Goal: Information Seeking & Learning: Learn about a topic

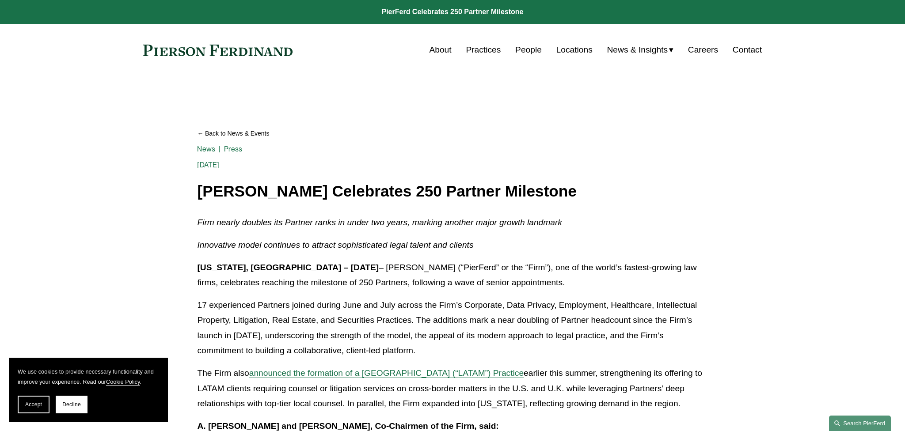
click at [868, 423] on link "Search this site" at bounding box center [860, 423] width 62 height 15
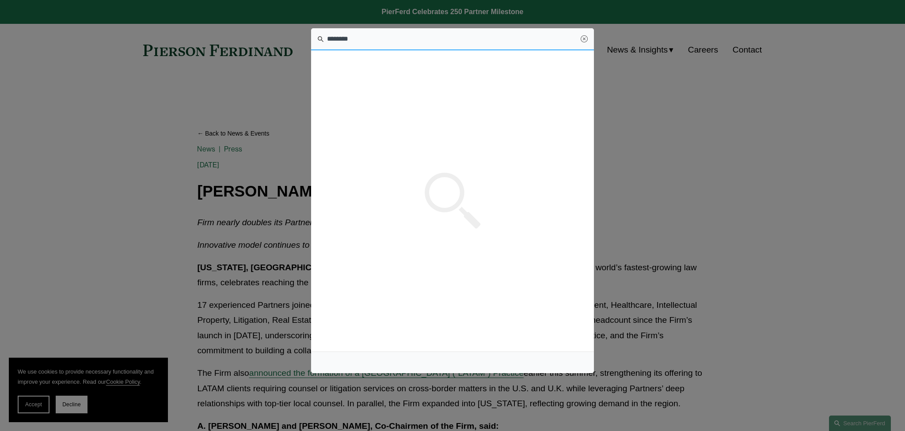
type input "********"
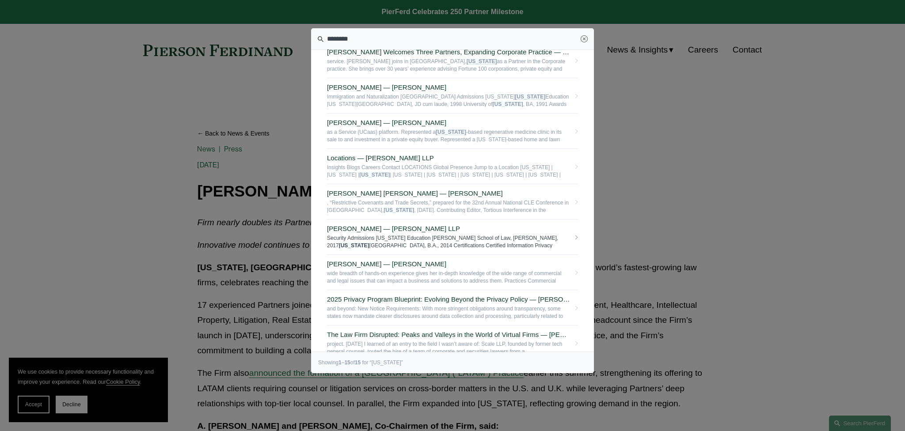
scroll to position [267, 0]
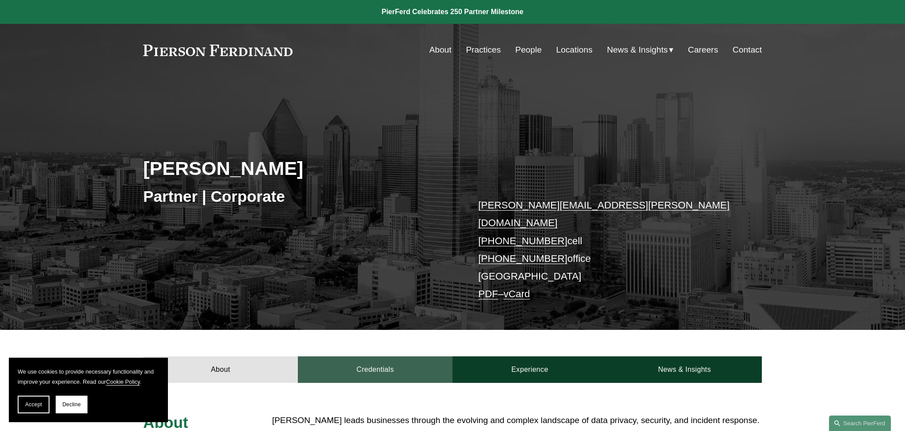
scroll to position [203, 0]
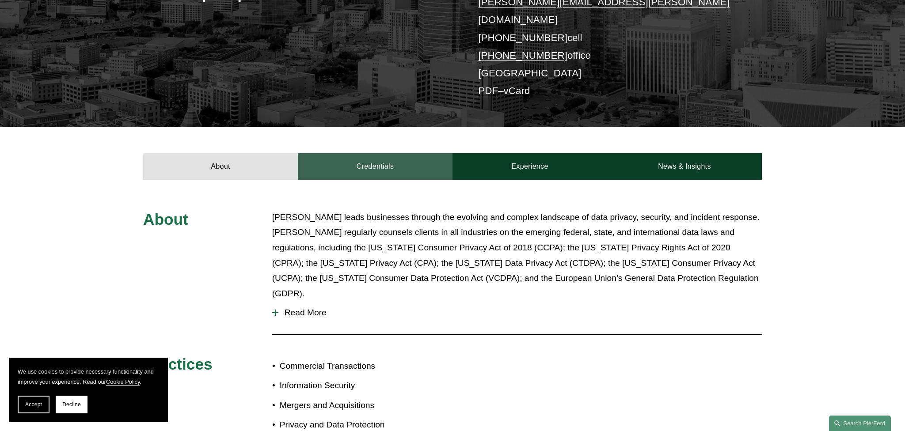
click at [367, 153] on link "Credentials" at bounding box center [375, 166] width 155 height 27
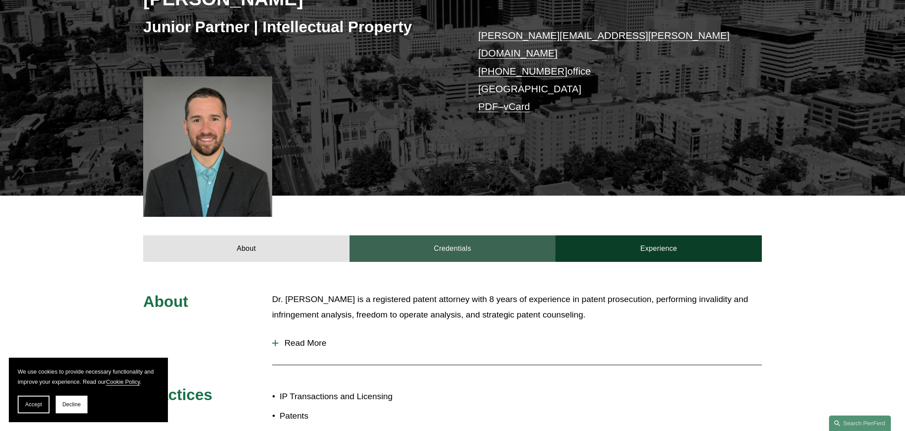
scroll to position [102, 0]
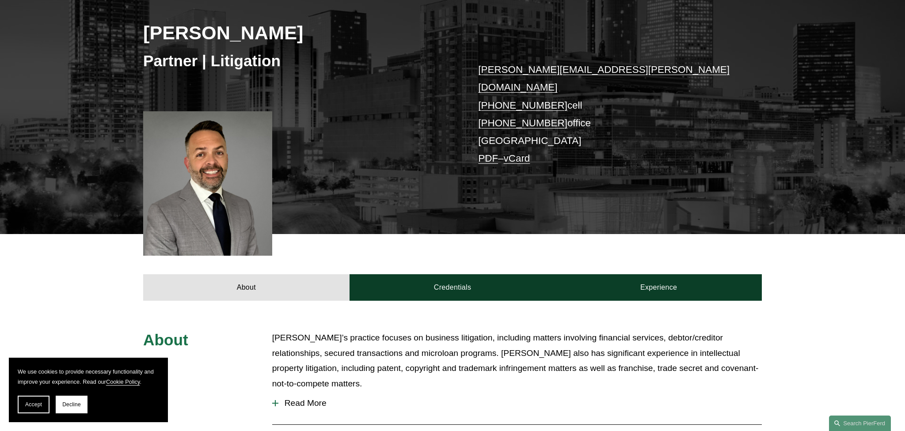
scroll to position [237, 0]
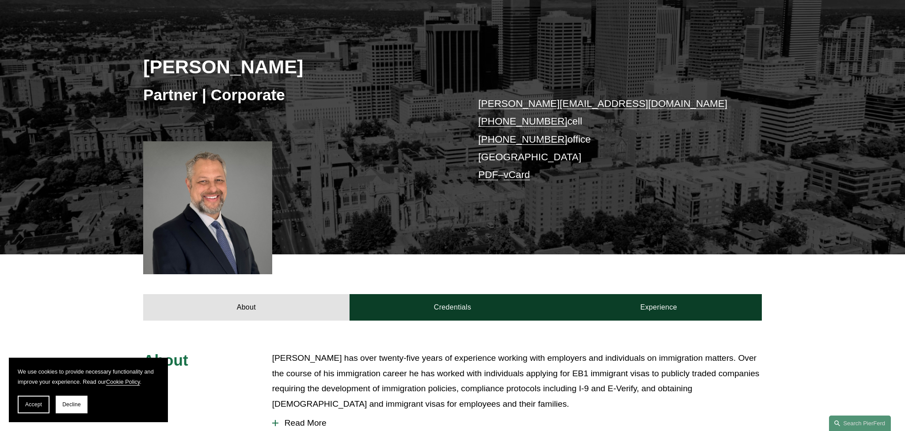
scroll to position [170, 0]
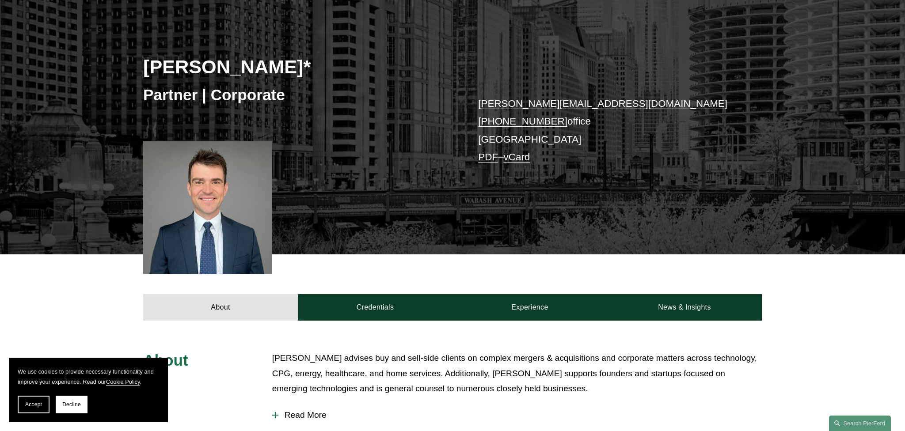
scroll to position [170, 0]
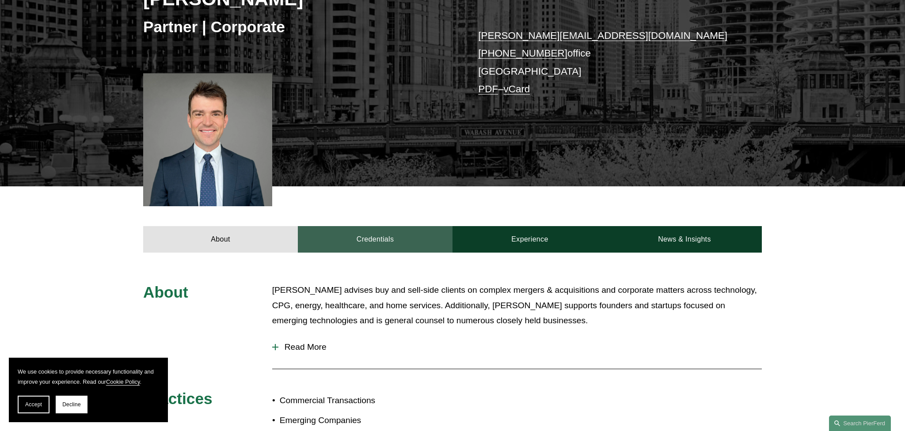
click at [375, 243] on link "Credentials" at bounding box center [375, 239] width 155 height 27
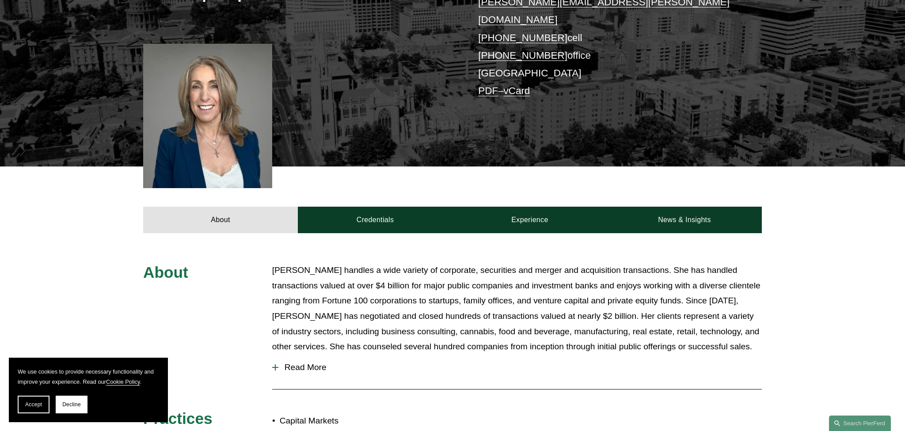
scroll to position [271, 0]
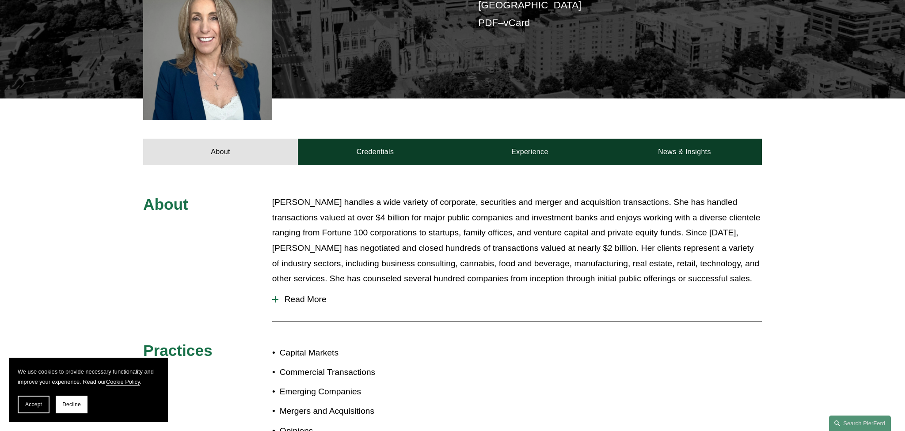
click at [366, 120] on div "About Credentials Experience News & Insights" at bounding box center [452, 131] width 905 height 66
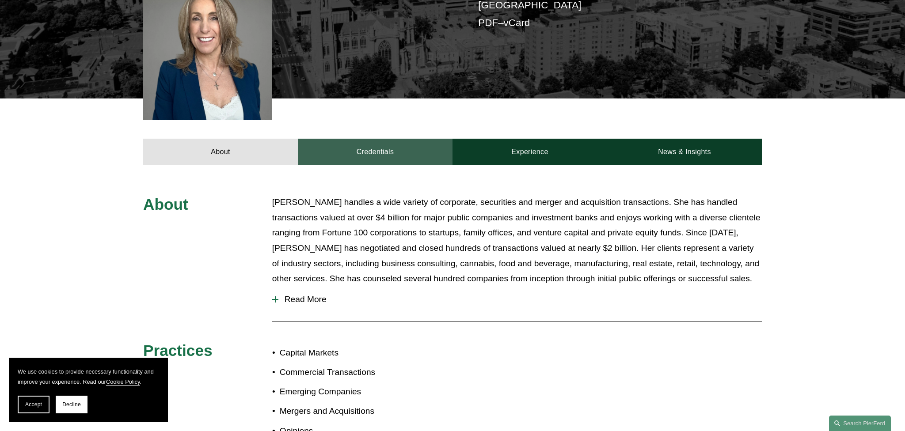
click at [367, 139] on link "Credentials" at bounding box center [375, 152] width 155 height 27
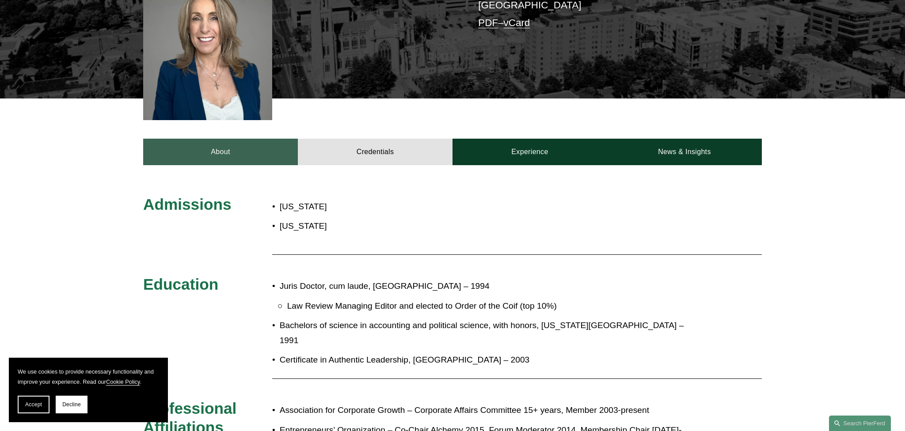
click at [252, 139] on link "About" at bounding box center [220, 152] width 155 height 27
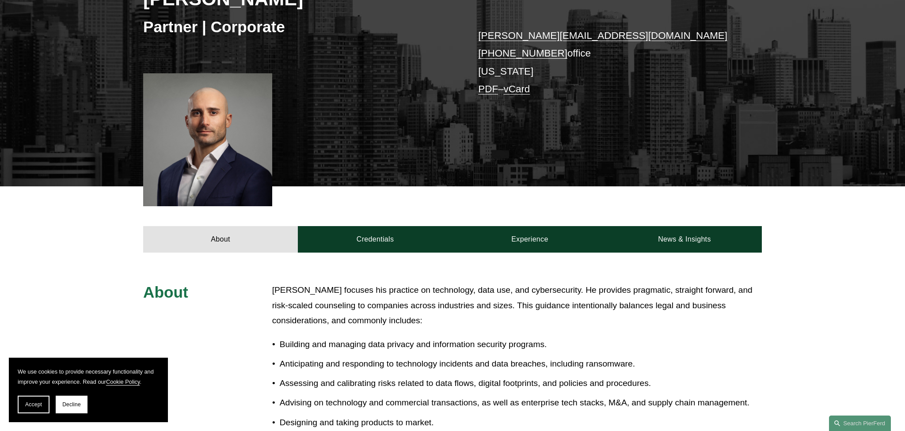
scroll to position [203, 0]
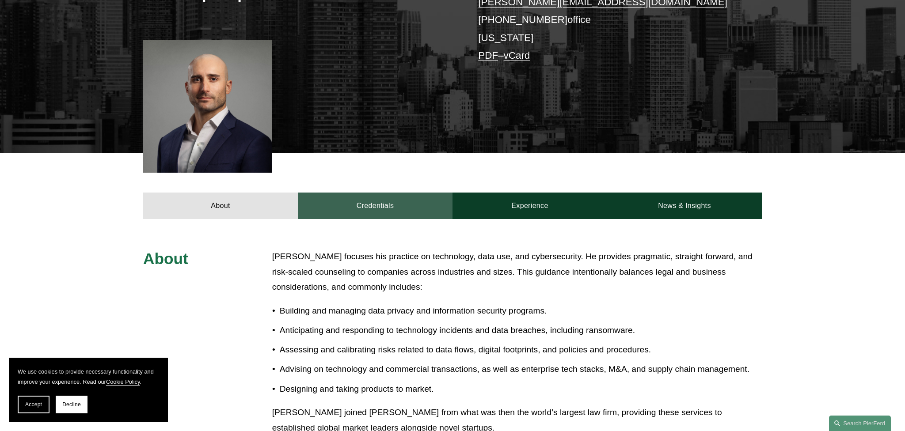
click at [365, 205] on link "Credentials" at bounding box center [375, 206] width 155 height 27
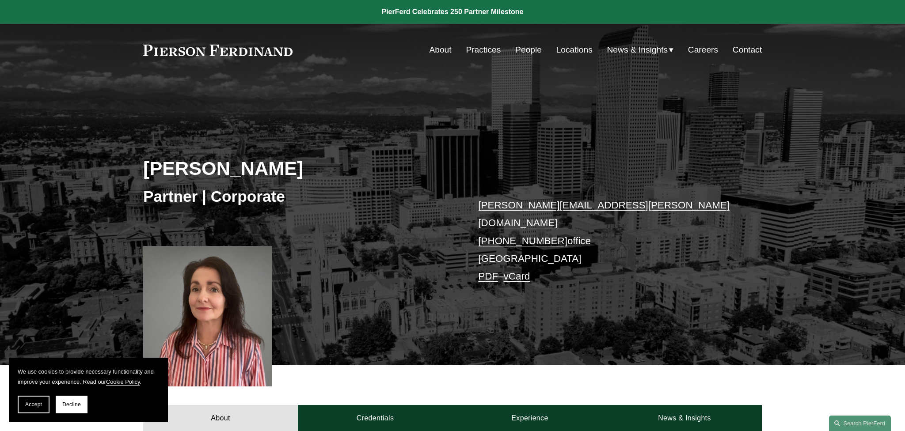
scroll to position [203, 0]
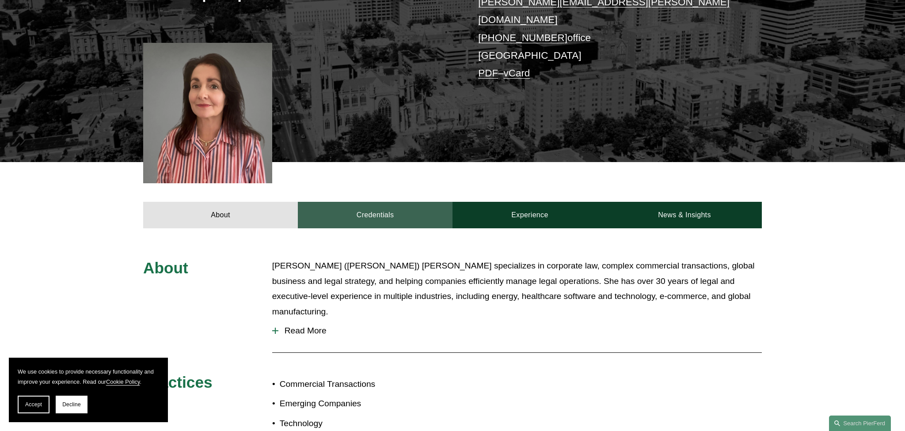
click at [375, 202] on link "Credentials" at bounding box center [375, 215] width 155 height 27
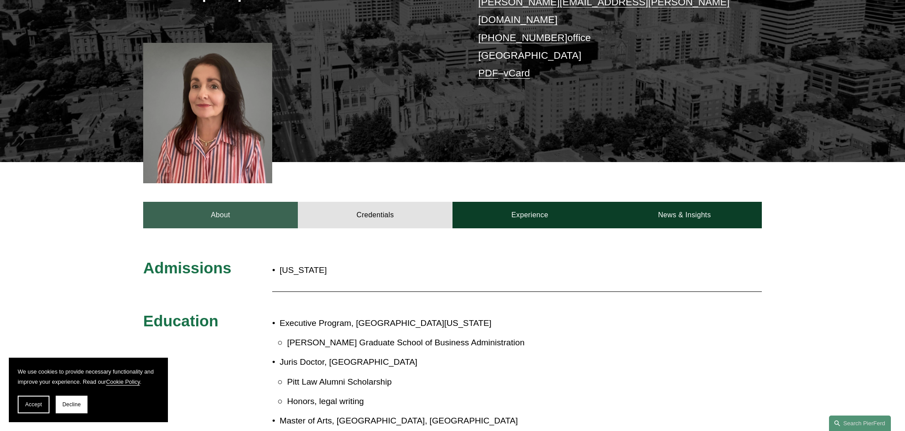
click at [204, 202] on link "About" at bounding box center [220, 215] width 155 height 27
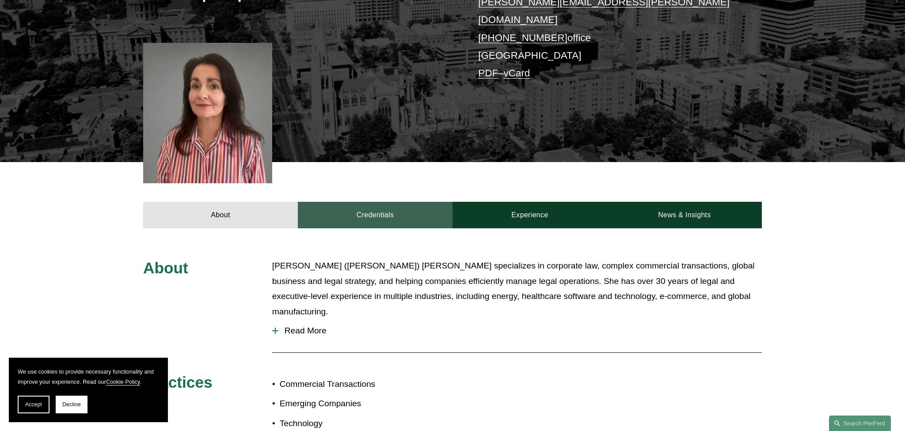
click at [374, 206] on link "Credentials" at bounding box center [375, 215] width 155 height 27
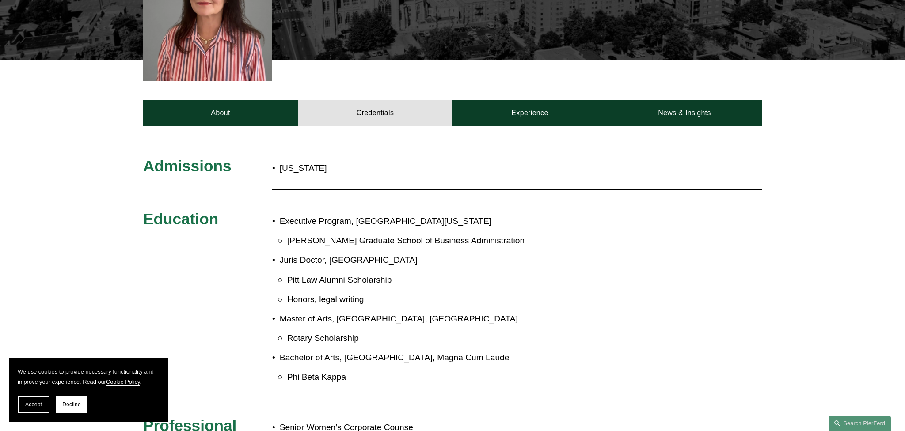
scroll to position [339, 0]
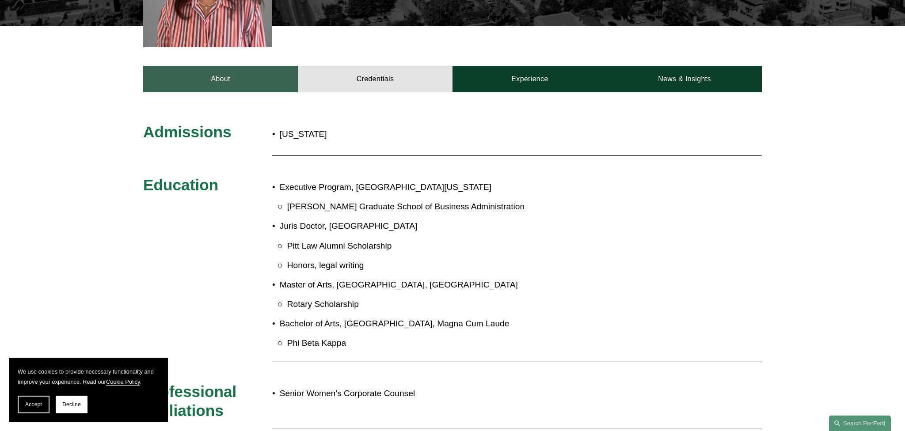
click at [235, 73] on link "About" at bounding box center [220, 79] width 155 height 27
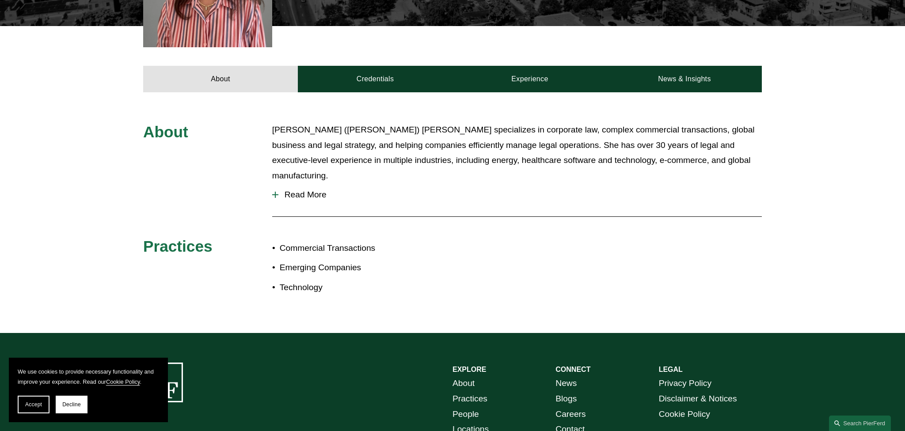
click at [294, 190] on span "Read More" at bounding box center [519, 195] width 483 height 10
